Goal: Entertainment & Leisure: Consume media (video, audio)

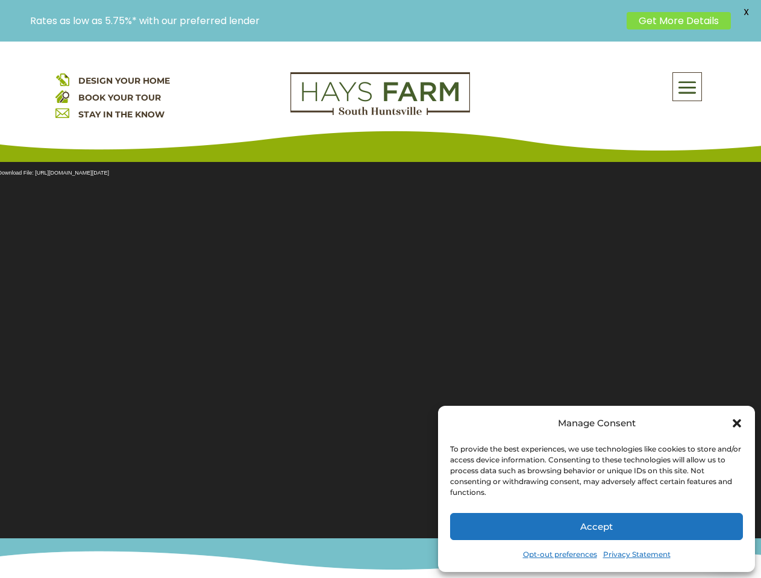
click at [380, 310] on section "Video Player Media error: Format(s) not supported or source(s) not found Downlo…" at bounding box center [380, 342] width 761 height 391
click at [687, 87] on span at bounding box center [687, 87] width 28 height 28
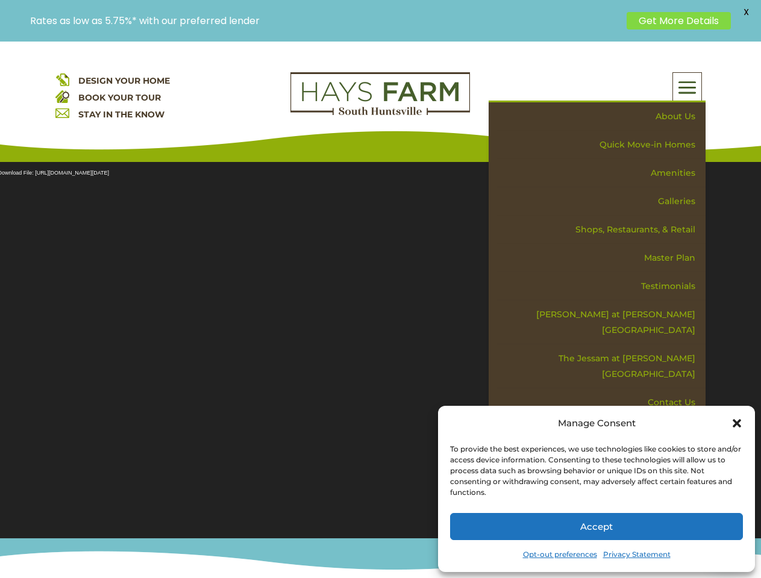
click at [380, 343] on section "Video Player Media error: Format(s) not supported or source(s) not found Downlo…" at bounding box center [380, 342] width 761 height 391
click at [746, 12] on span "X" at bounding box center [746, 12] width 18 height 18
